Goal: Information Seeking & Learning: Learn about a topic

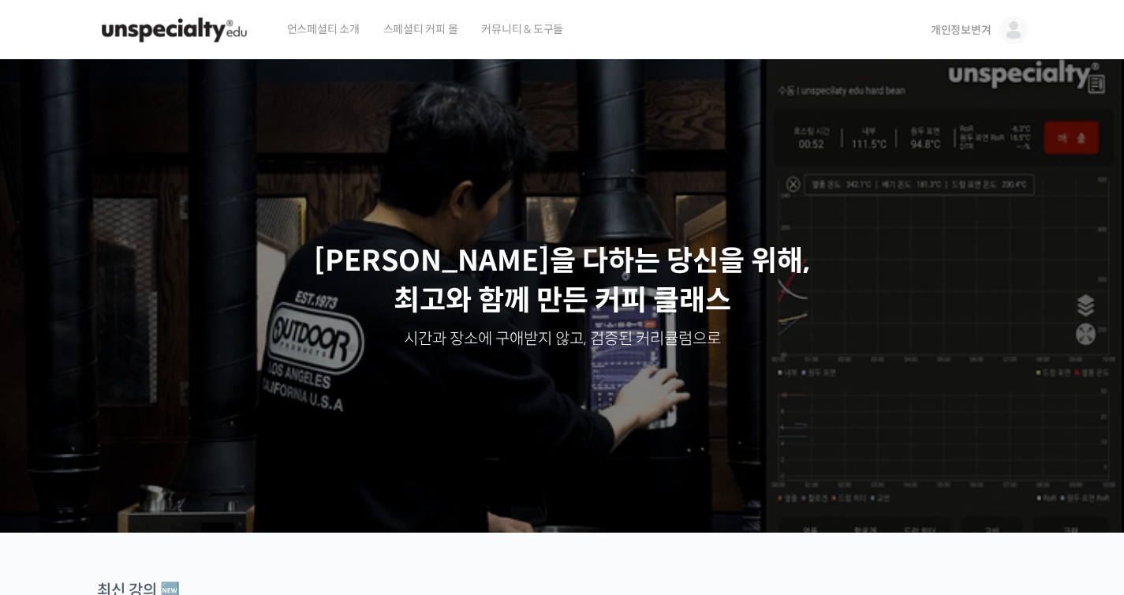
click at [993, 32] on link "개인정보변겨" at bounding box center [979, 30] width 97 height 60
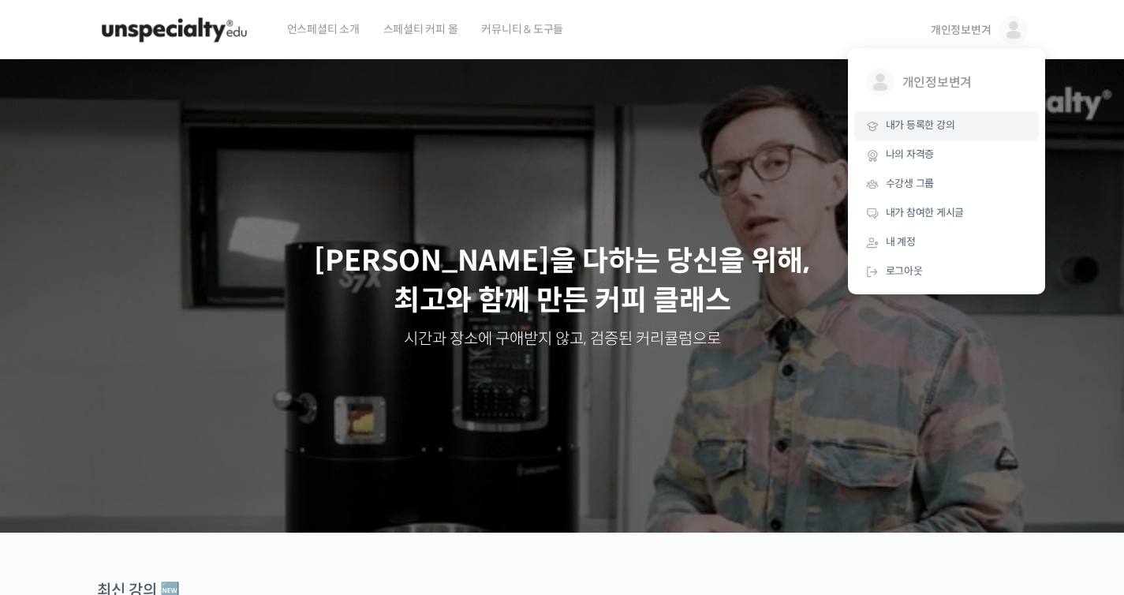
click at [960, 118] on link "내가 등록한 강의" at bounding box center [946, 125] width 185 height 29
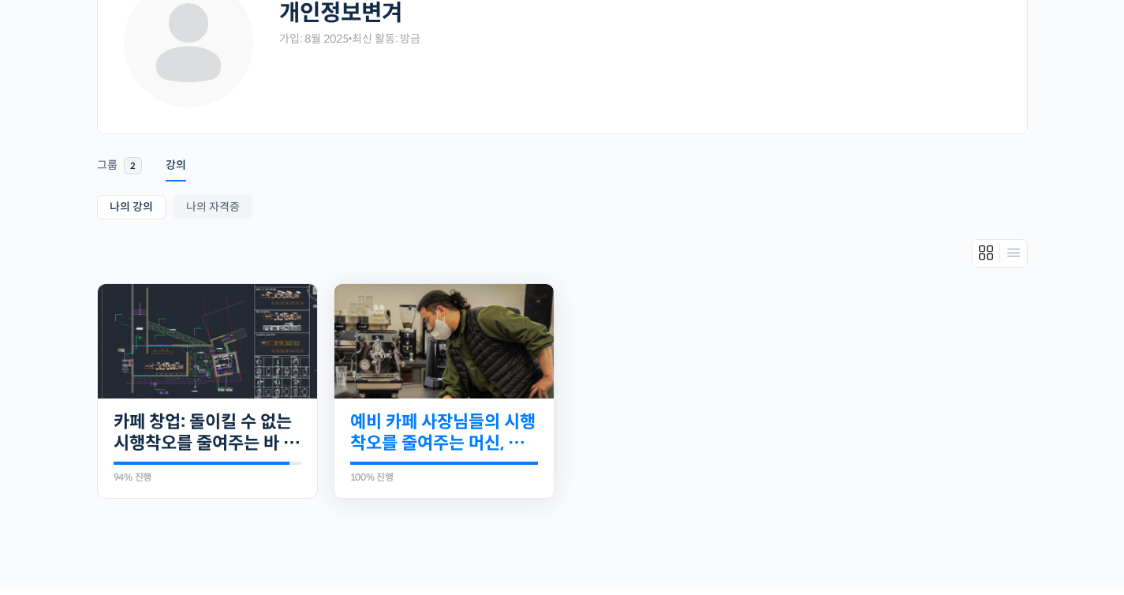
scroll to position [136, 0]
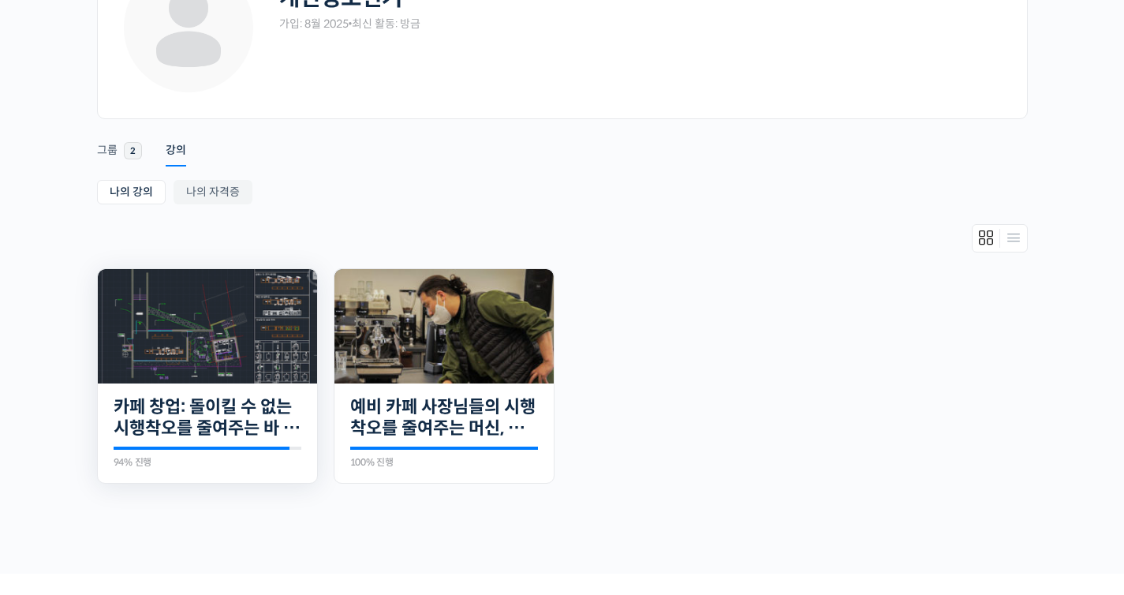
click at [233, 318] on img at bounding box center [207, 326] width 219 height 114
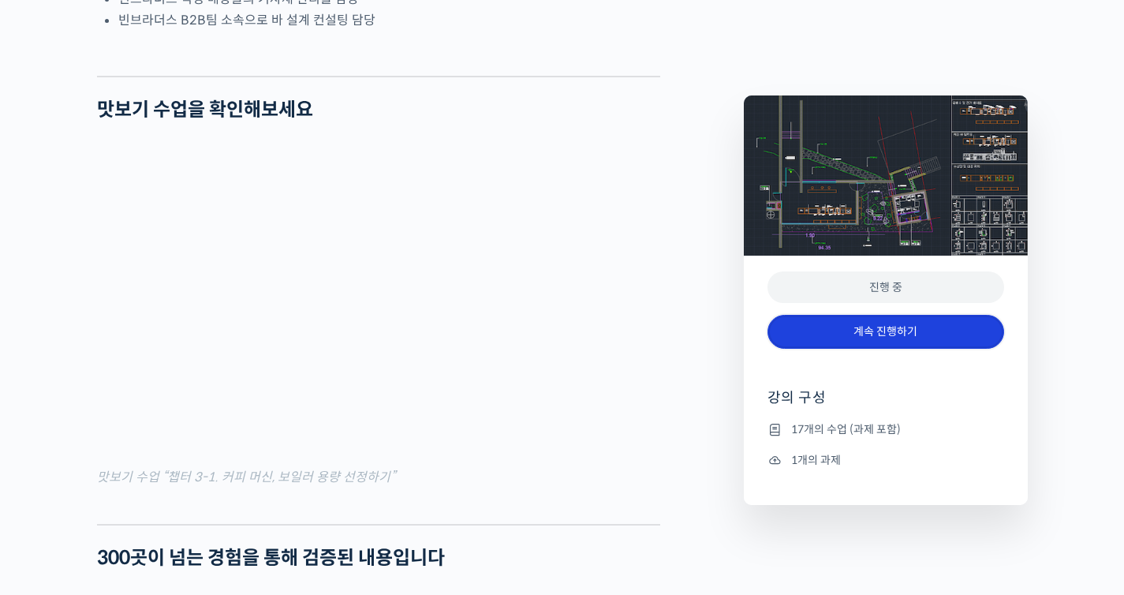
click at [893, 338] on link "계속 진행하기" at bounding box center [885, 332] width 237 height 34
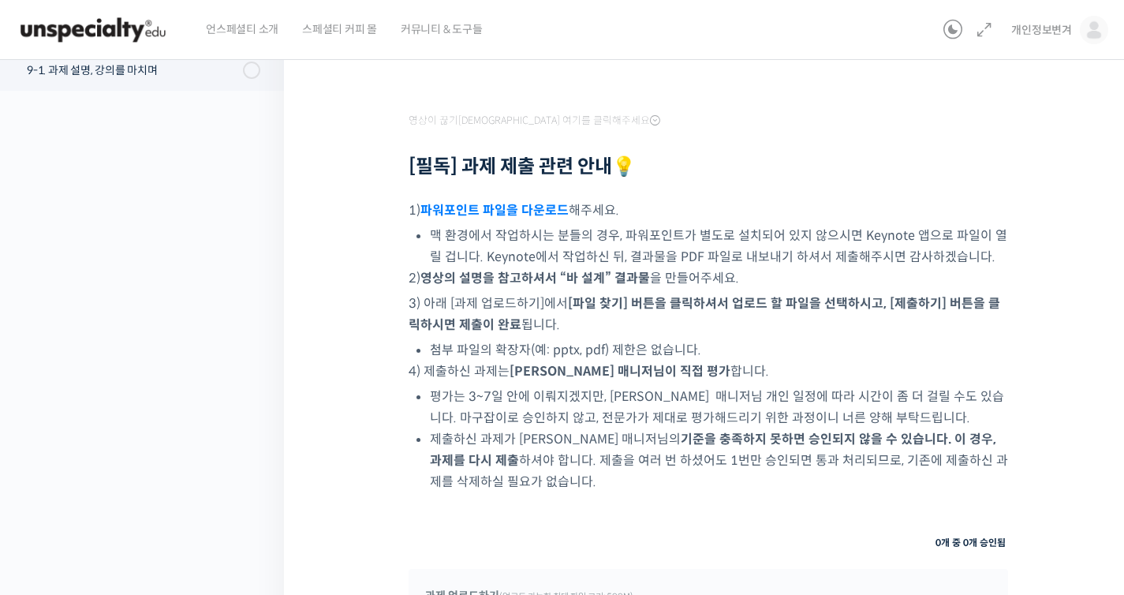
scroll to position [217, 0]
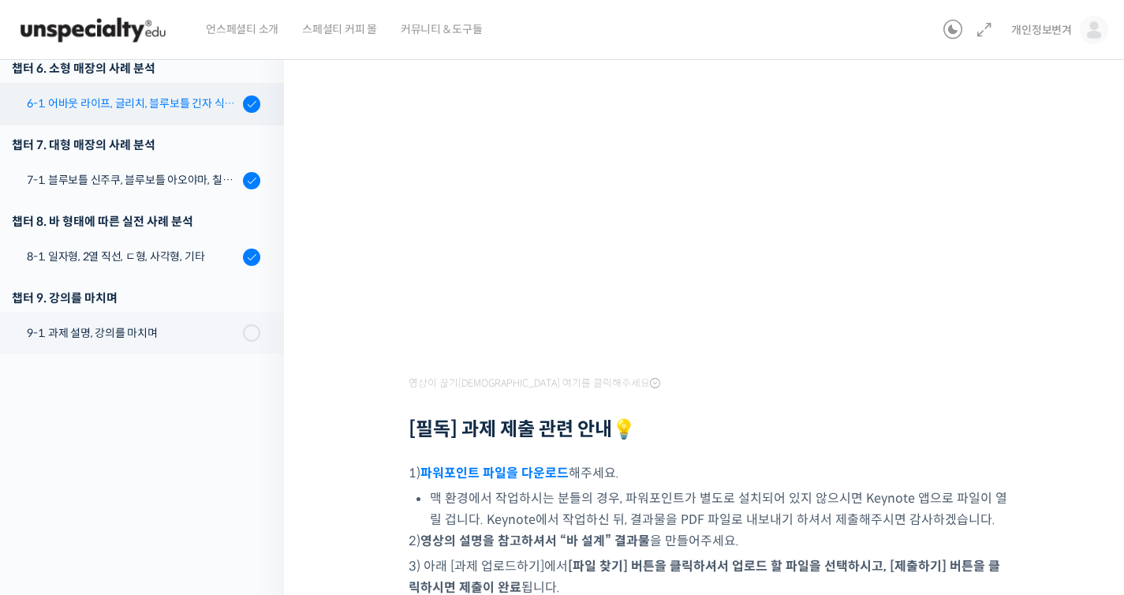
click at [203, 109] on div "6-1. 어바웃 라이프, 글리치, 블루보틀 긴자 식스, 로로움" at bounding box center [132, 103] width 211 height 17
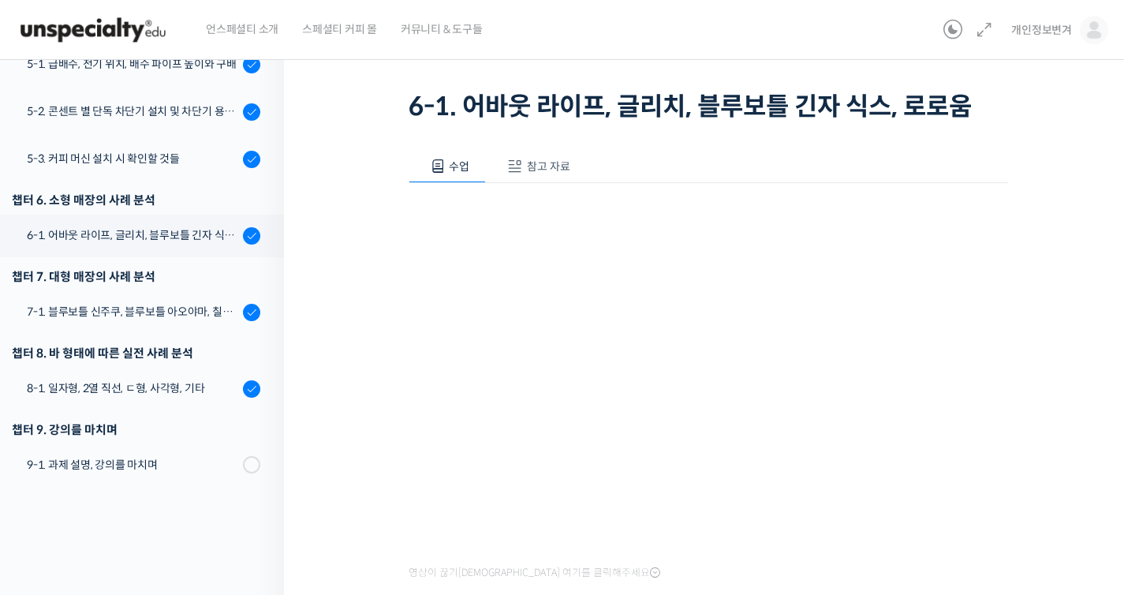
scroll to position [158, 0]
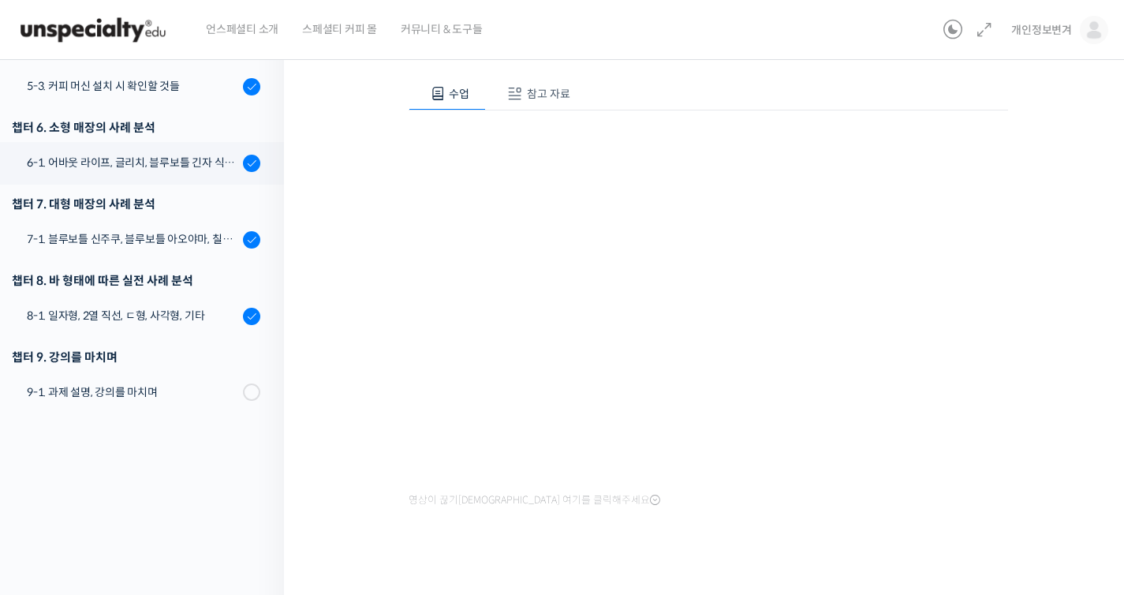
click at [878, 504] on div "영상이 끊기[DEMOGRAPHIC_DATA] 여기를 클릭해주세요" at bounding box center [708, 310] width 599 height 401
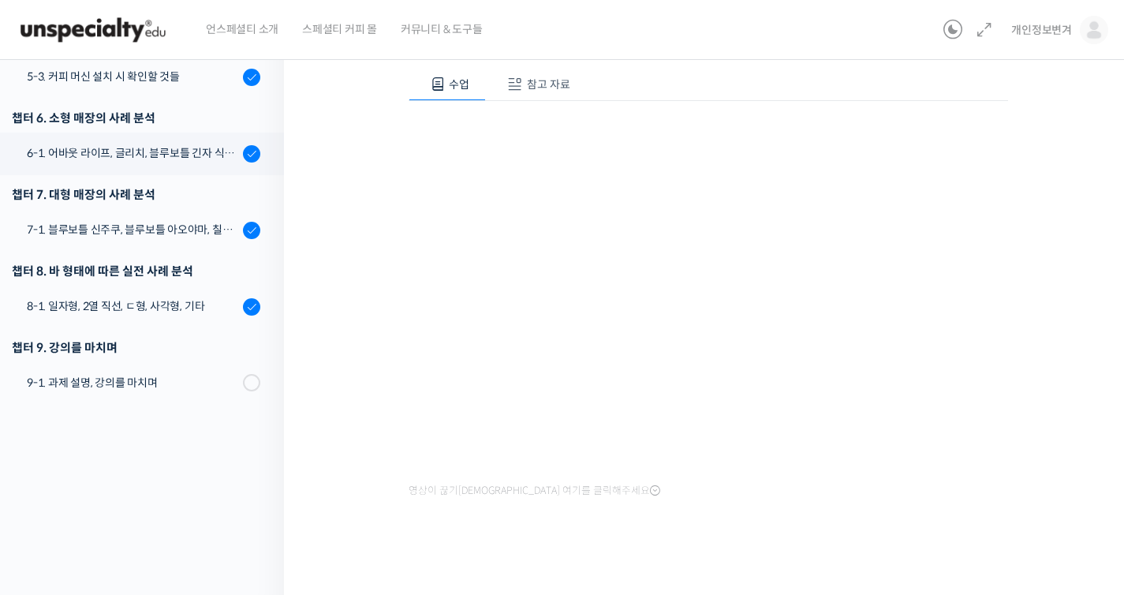
scroll to position [177, 0]
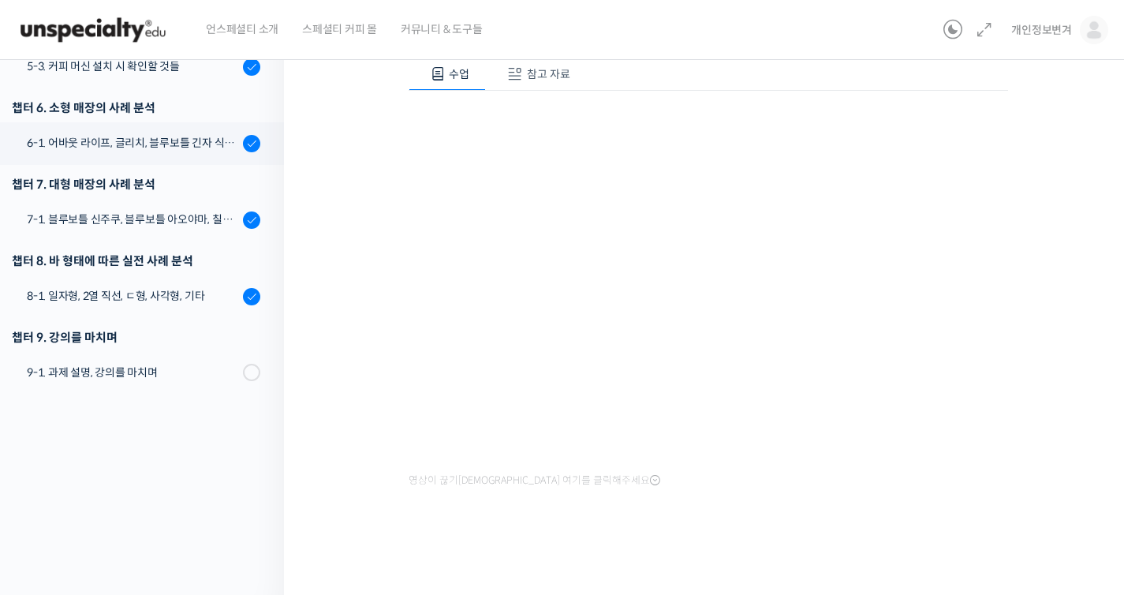
click at [541, 72] on span "참고 자료" at bounding box center [548, 74] width 43 height 14
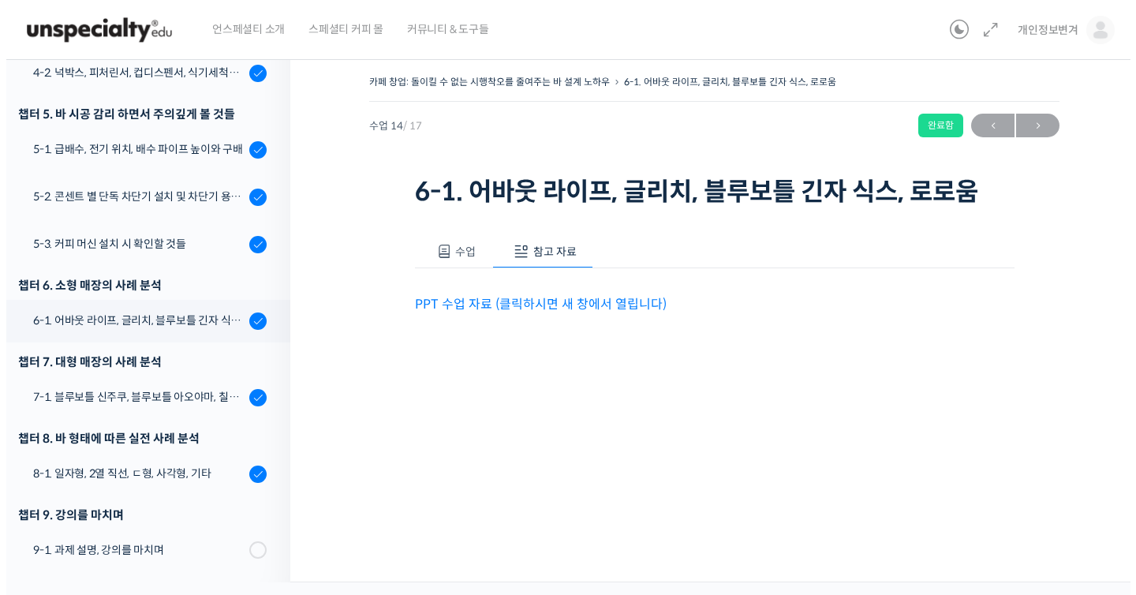
scroll to position [0, 0]
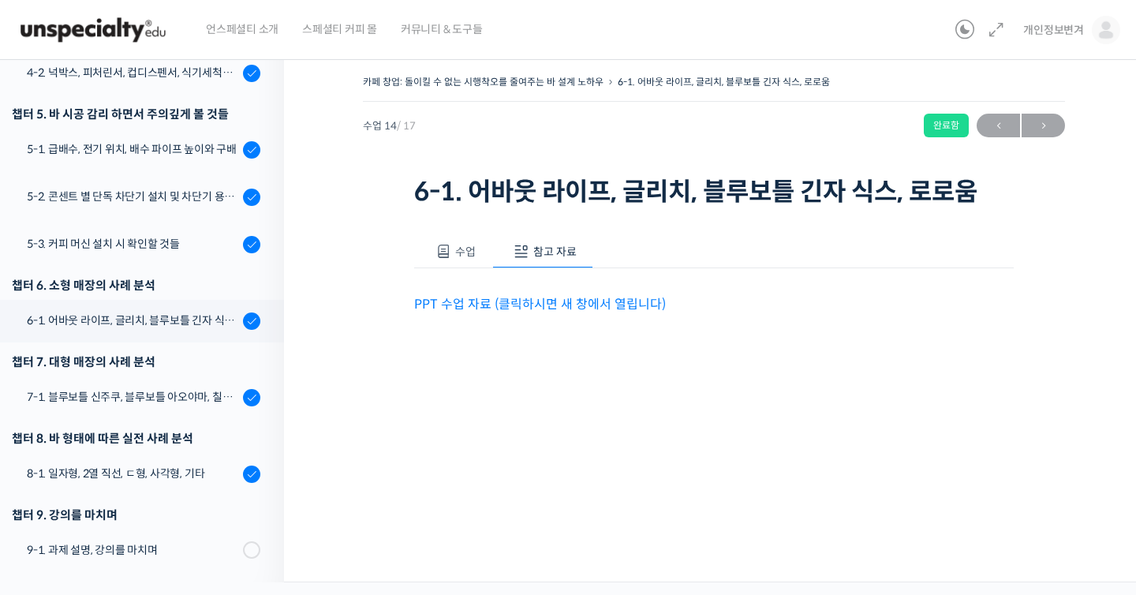
click at [470, 240] on button "수업" at bounding box center [453, 251] width 78 height 33
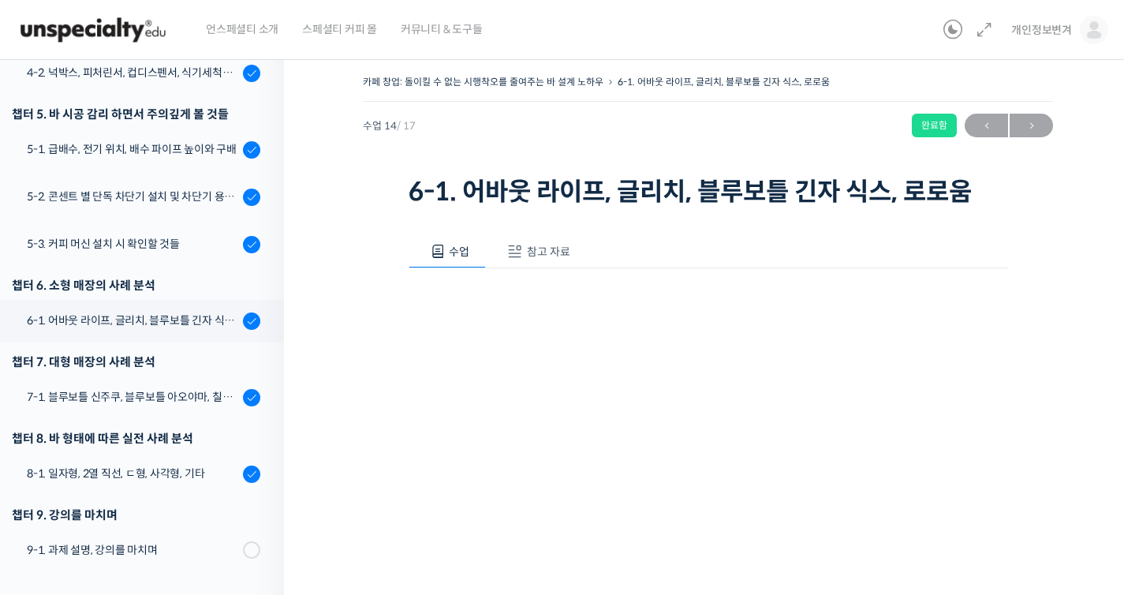
click at [509, 248] on span at bounding box center [515, 252] width 16 height 16
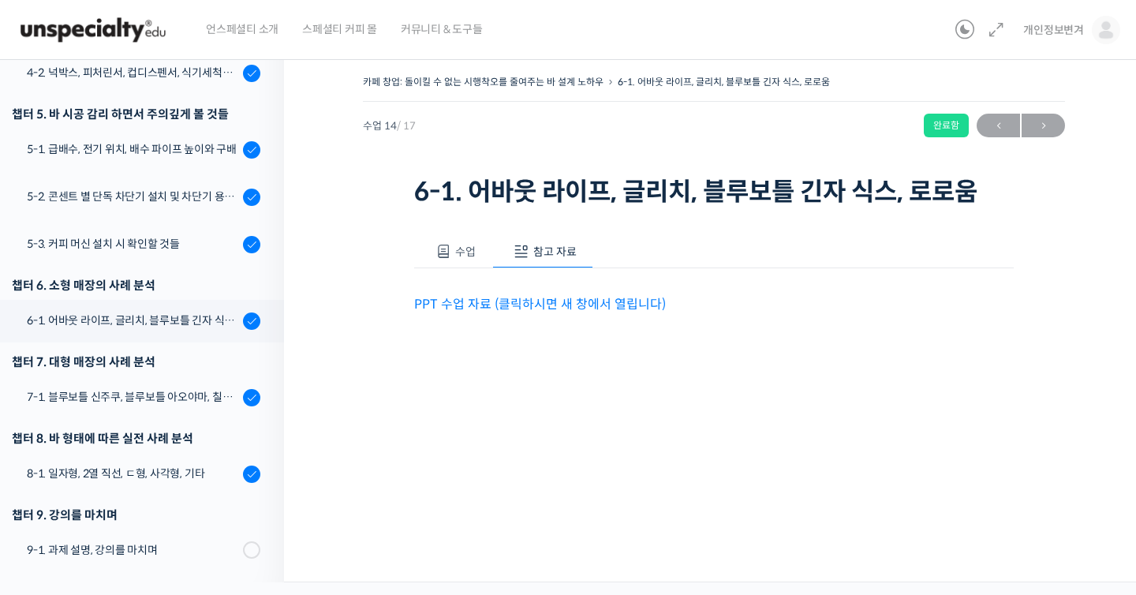
click at [595, 300] on link "PPT 수업 자료 (클릭하시면 새 창에서 열립니다)" at bounding box center [540, 304] width 252 height 17
click at [177, 401] on div "7-1. 블루보틀 신주쿠, 블루보틀 아오야마, 칠성조선소, 히어리스트" at bounding box center [132, 396] width 211 height 17
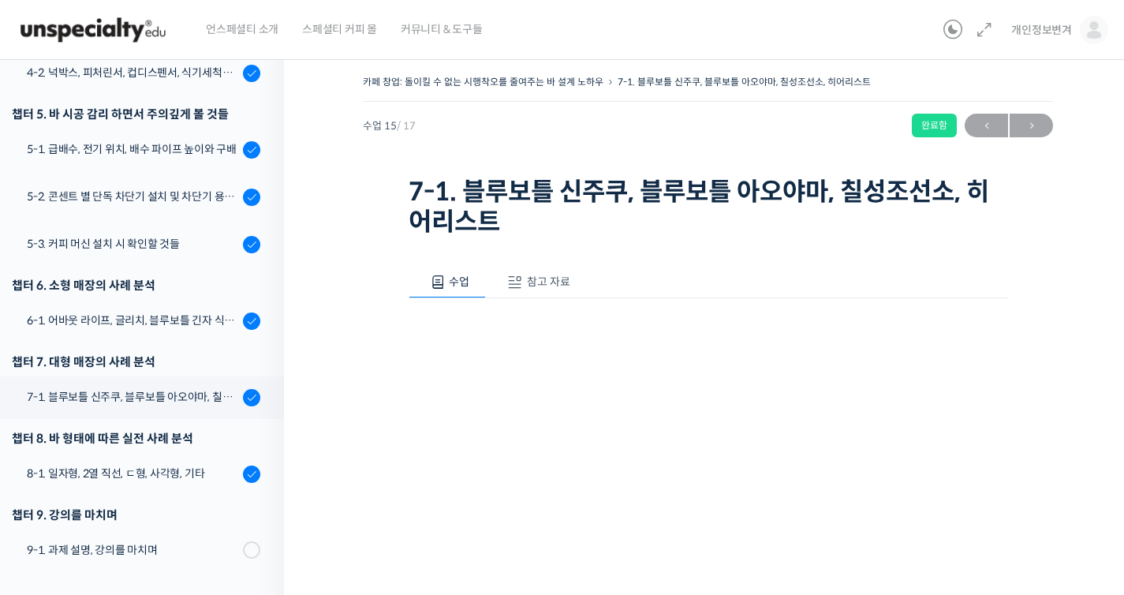
click at [558, 271] on button "참고 자료" at bounding box center [536, 282] width 101 height 33
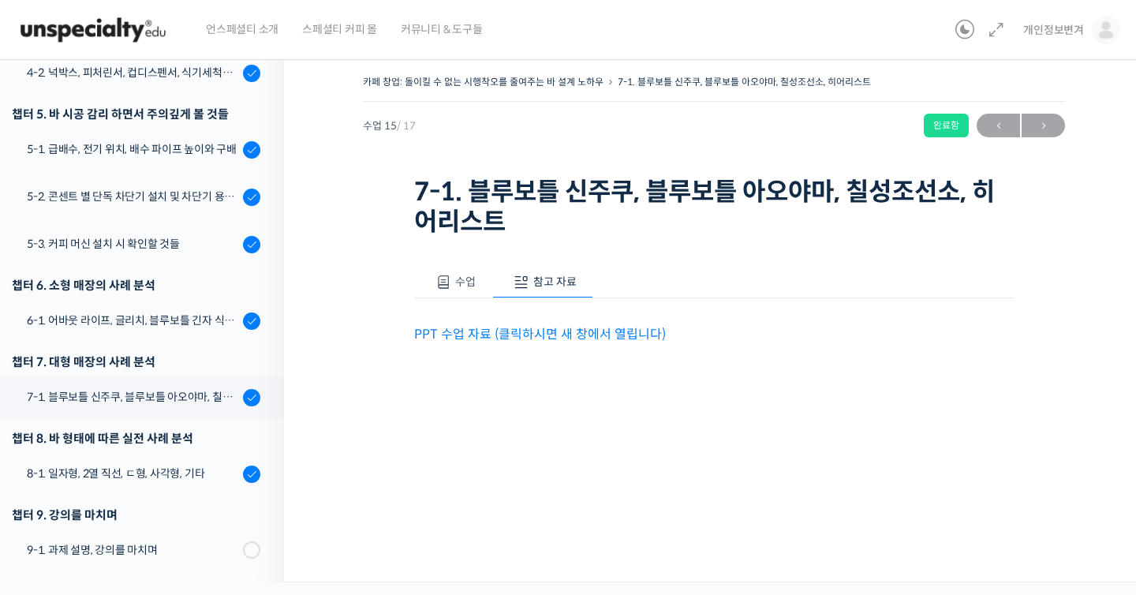
click at [607, 327] on link "PPT 수업 자료 (클릭하시면 새 창에서 열립니다)" at bounding box center [540, 334] width 252 height 17
